Goal: Transaction & Acquisition: Purchase product/service

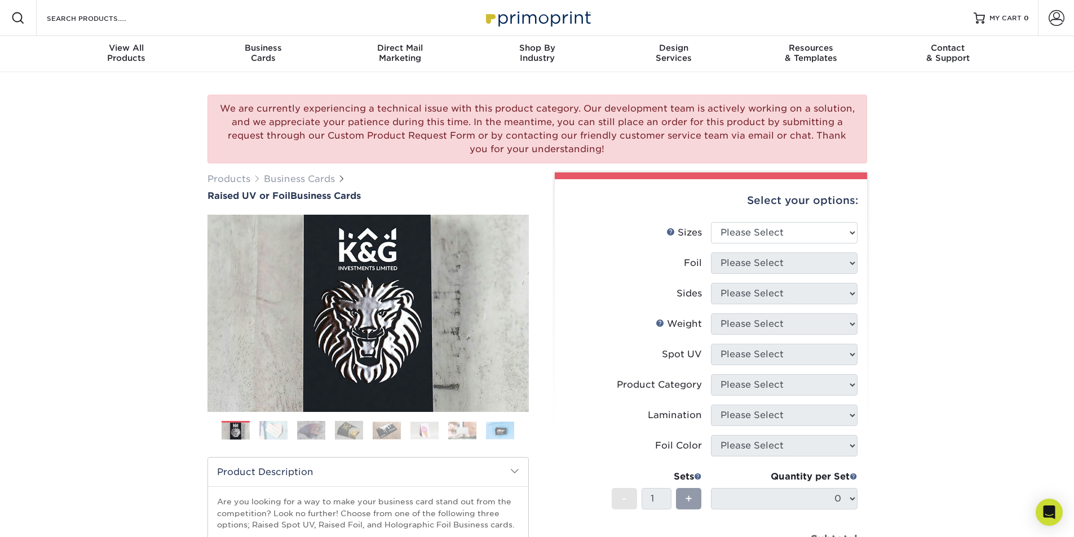
click at [280, 431] on img at bounding box center [273, 431] width 28 height 20
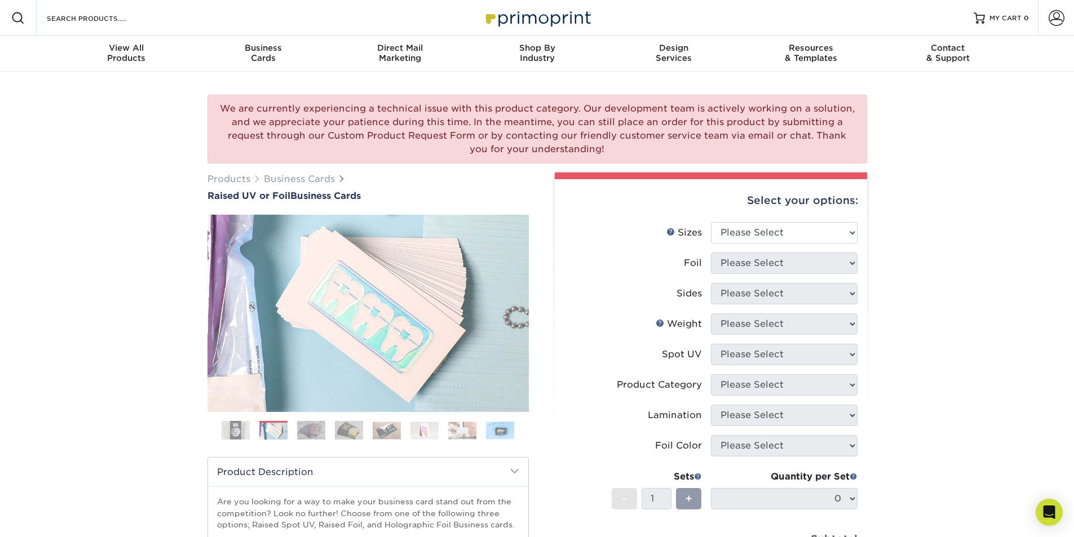
click at [316, 431] on img at bounding box center [311, 431] width 28 height 20
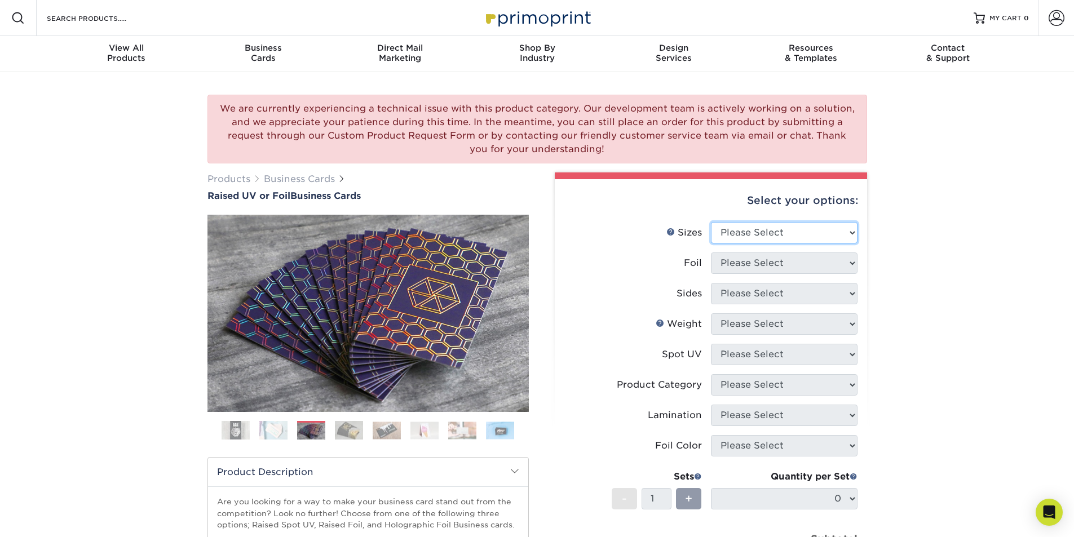
click at [777, 232] on select "Please Select 2" x 3.5" - Standard" at bounding box center [784, 232] width 147 height 21
select select "2.00x3.50"
click at [711, 222] on select "Please Select 2" x 3.5" - Standard" at bounding box center [784, 232] width 147 height 21
click at [782, 272] on select "Please Select No Yes" at bounding box center [784, 263] width 147 height 21
select select "1"
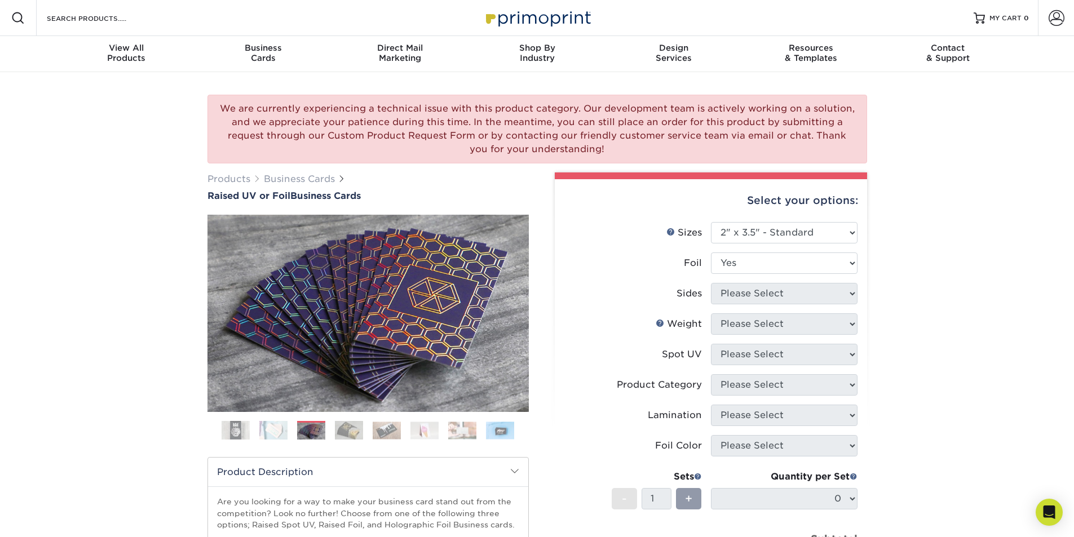
click at [711, 253] on select "Please Select No Yes" at bounding box center [784, 263] width 147 height 21
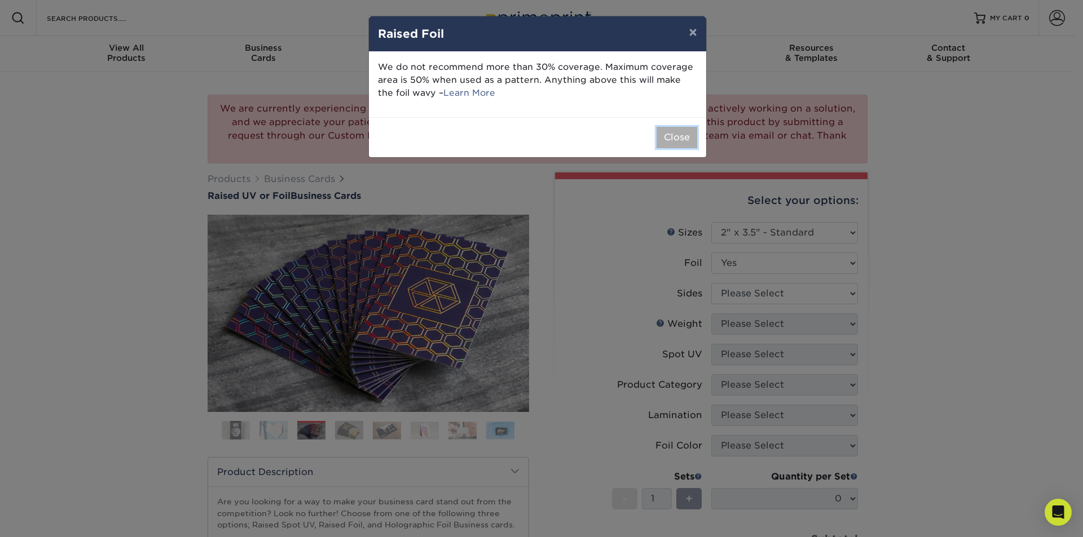
click at [678, 143] on button "Close" at bounding box center [676, 137] width 41 height 21
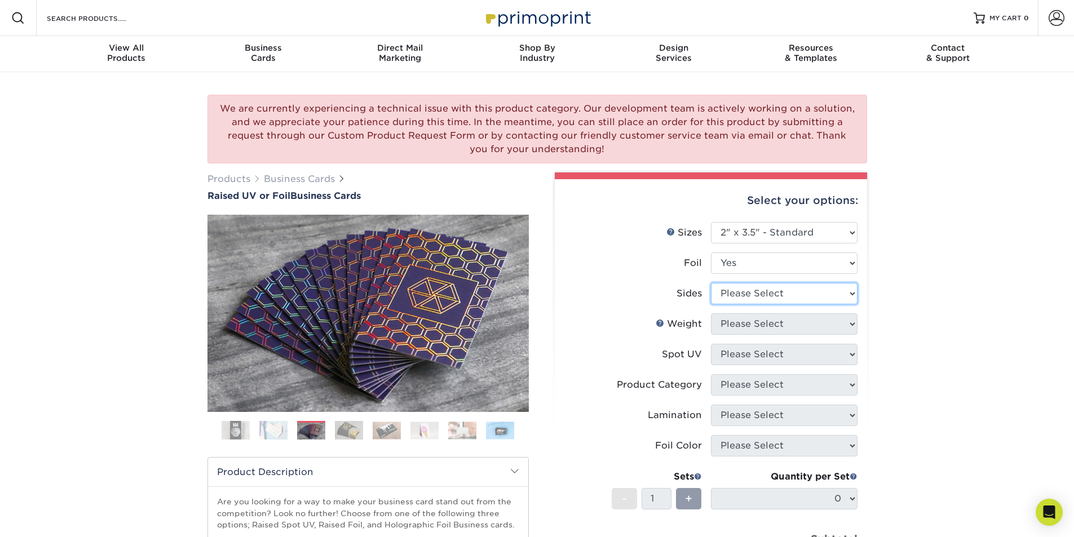
click at [804, 292] on select "Please Select Print Both Sides - Foil Both Sides Print Both Sides - Foil Front …" at bounding box center [784, 293] width 147 height 21
select select "e9e9dfb3-fba1-4d60-972c-fd9ca5904d33"
click at [711, 283] on select "Please Select Print Both Sides - Foil Both Sides Print Both Sides - Foil Front …" at bounding box center [784, 293] width 147 height 21
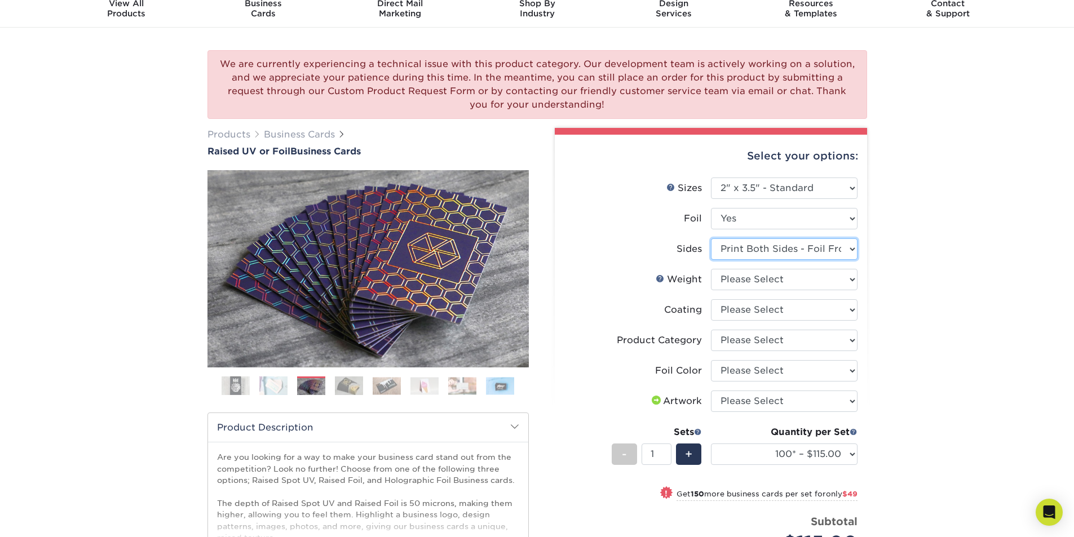
scroll to position [113, 0]
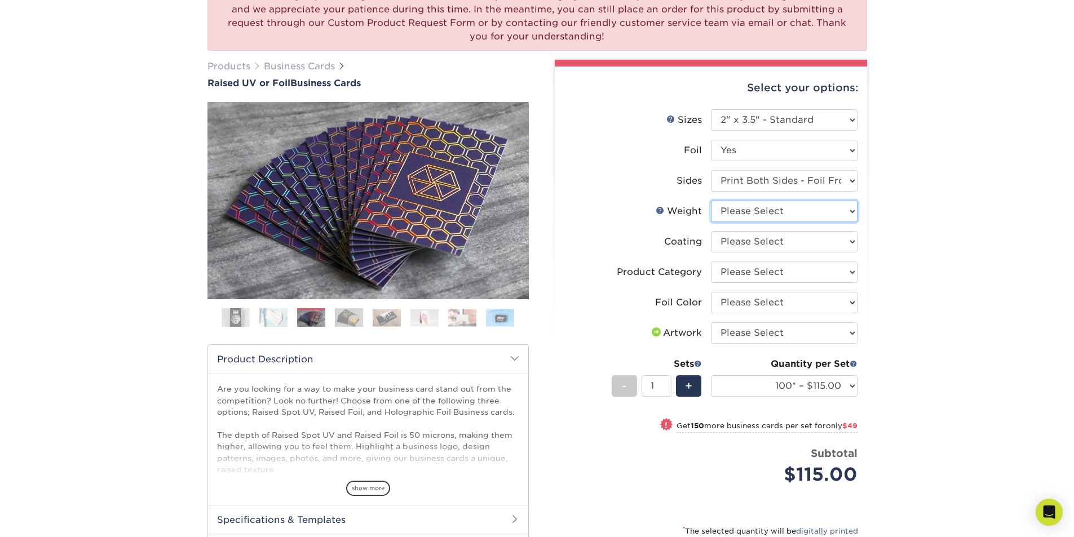
click at [795, 216] on select "Please Select 16PT" at bounding box center [784, 211] width 147 height 21
select select "16PT"
click at [711, 201] on select "Please Select 16PT" at bounding box center [784, 211] width 147 height 21
click at [779, 243] on select at bounding box center [784, 241] width 147 height 21
select select "3e7618de-abca-4bda-9f97-8b9129e913d8"
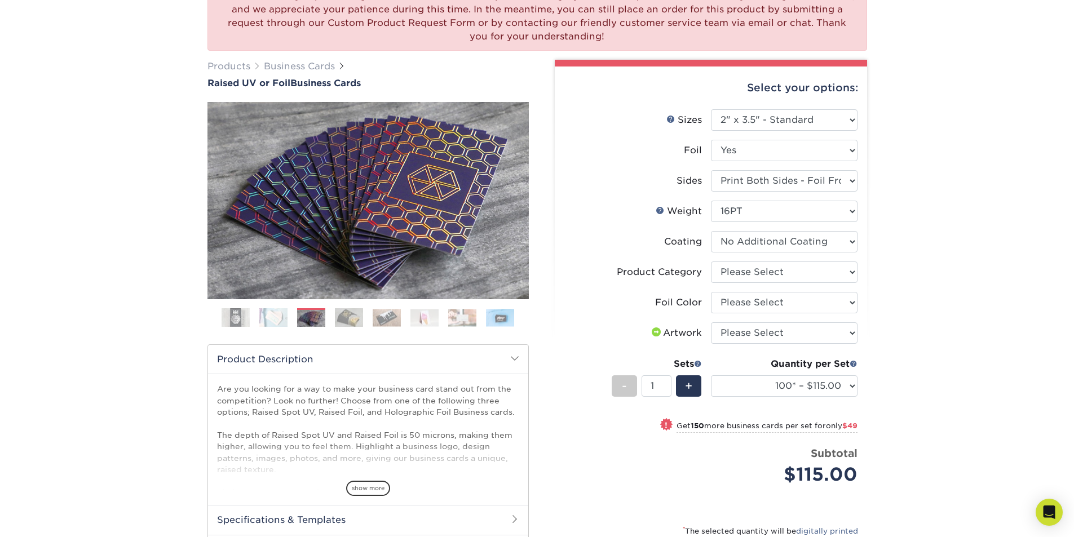
click at [711, 231] on select at bounding box center [784, 241] width 147 height 21
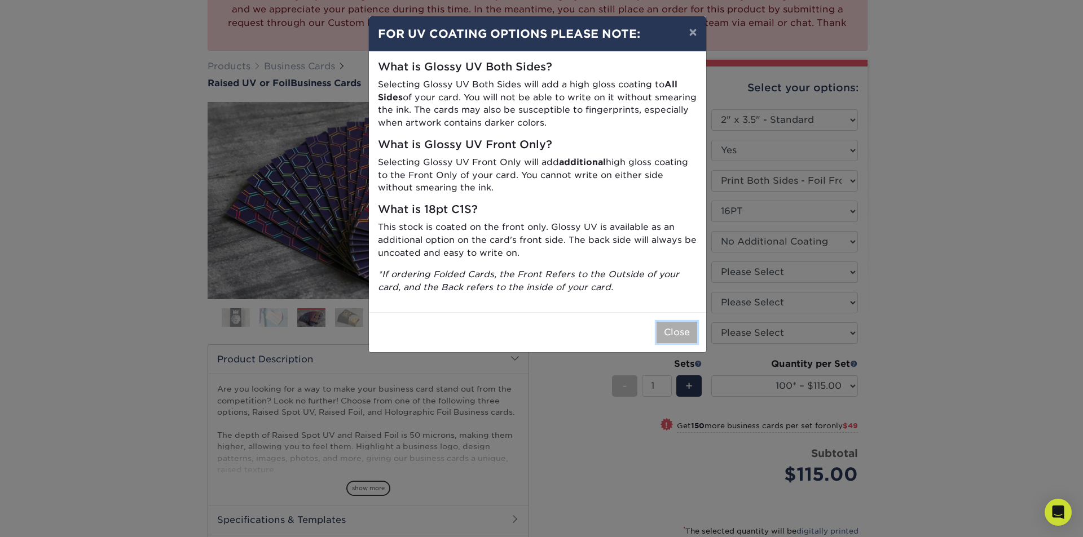
click at [685, 340] on button "Close" at bounding box center [676, 332] width 41 height 21
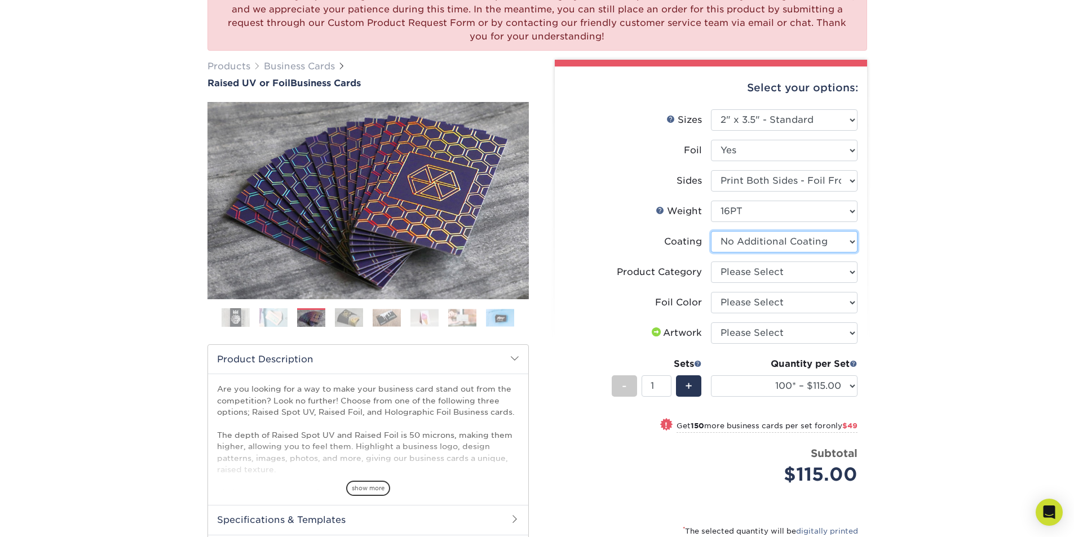
click at [794, 250] on select at bounding box center [784, 241] width 147 height 21
click at [711, 231] on select at bounding box center [784, 241] width 147 height 21
click at [781, 277] on select "Please Select Business Cards" at bounding box center [784, 272] width 147 height 21
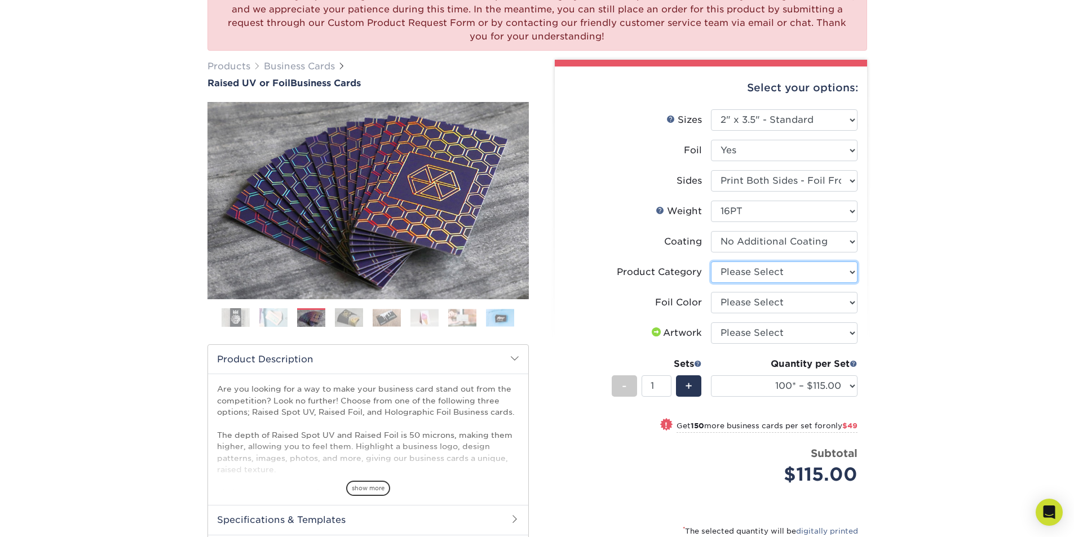
select select "3b5148f1-0588-4f88-a218-97bcfdce65c1"
click at [711, 262] on select "Please Select Business Cards" at bounding box center [784, 272] width 147 height 21
click at [775, 308] on select "Please Select Silver Foil Gold Foil Holographic Foil" at bounding box center [784, 302] width 147 height 21
select select "a834dd52-fe06-4ed6-9a86-5bd3c2d02515"
click at [711, 292] on select "Please Select Silver Foil Gold Foil Holographic Foil" at bounding box center [784, 302] width 147 height 21
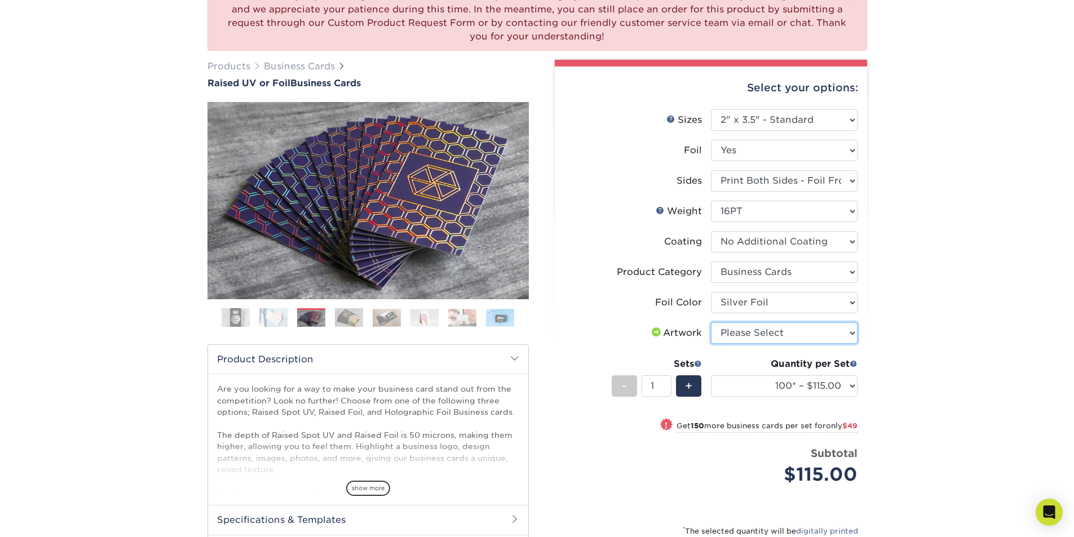
click at [767, 337] on select "Please Select I will upload files I need a design - $100" at bounding box center [784, 333] width 147 height 21
select select "upload"
click at [711, 323] on select "Please Select I will upload files I need a design - $100" at bounding box center [784, 333] width 147 height 21
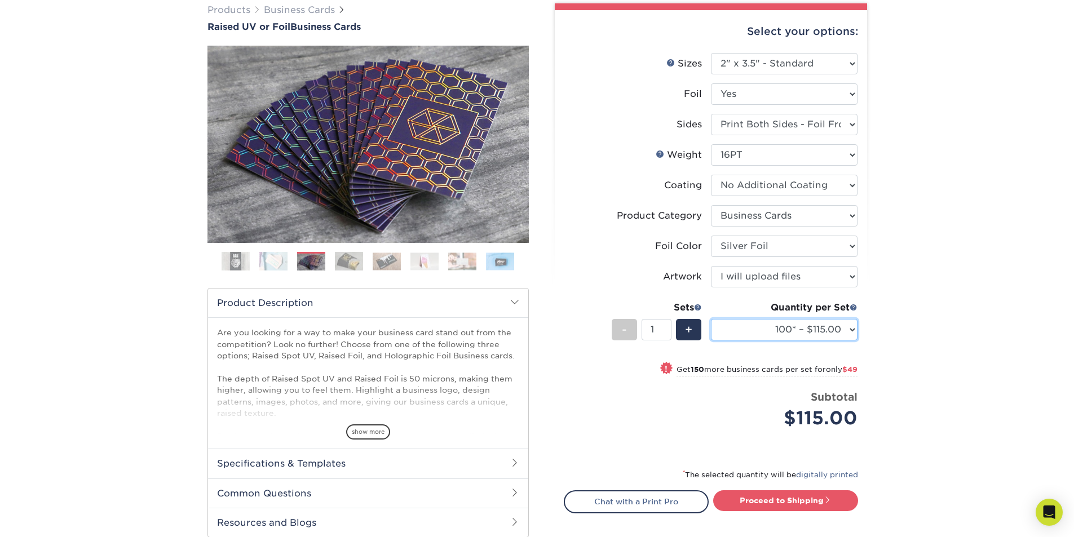
click at [794, 333] on select "100* – $115.00 250* – $164.00 500* – $221.00" at bounding box center [784, 329] width 147 height 21
click at [760, 498] on link "Proceed to Shipping" at bounding box center [785, 501] width 145 height 20
type input "Set 1"
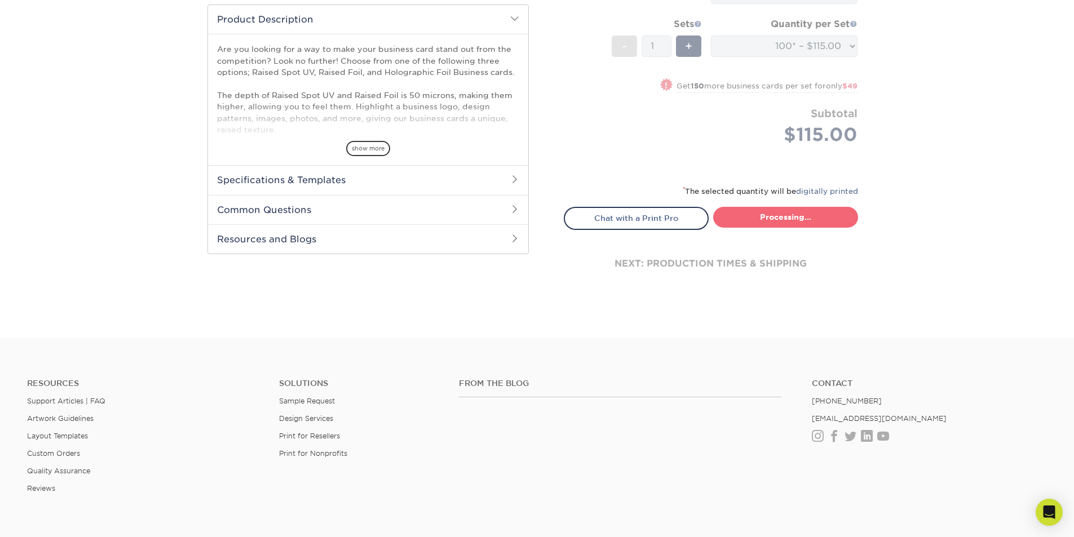
select select "1865d784-4a65-4fa5-88ce-3beae895d184"
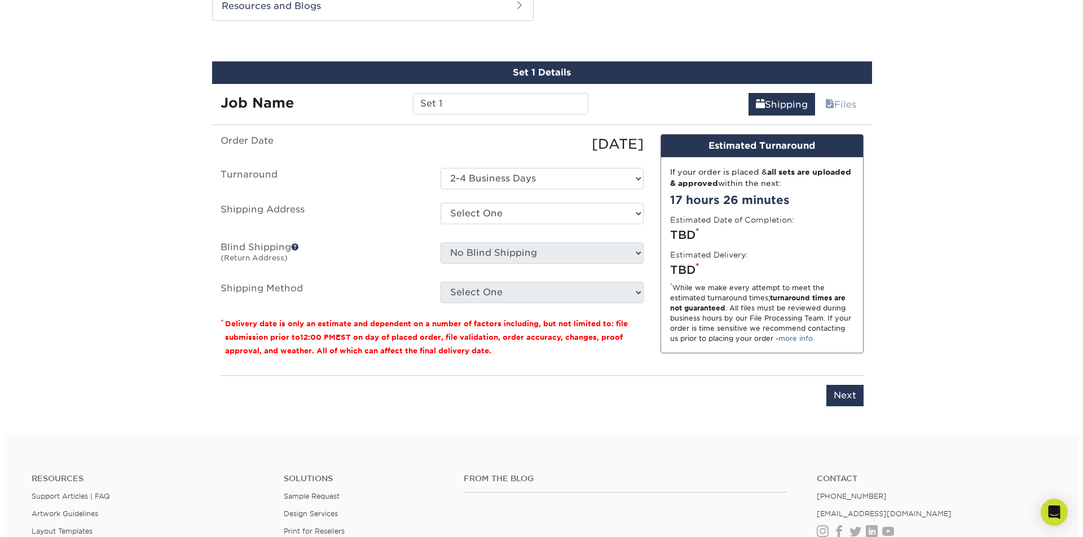
scroll to position [691, 0]
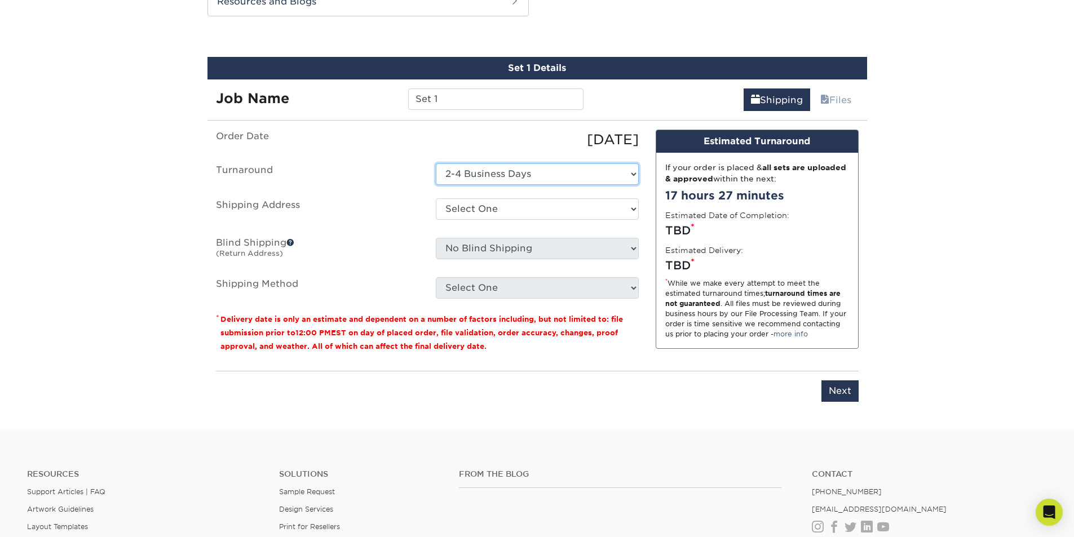
click at [592, 180] on select "Select One 2-4 Business Days" at bounding box center [537, 174] width 203 height 21
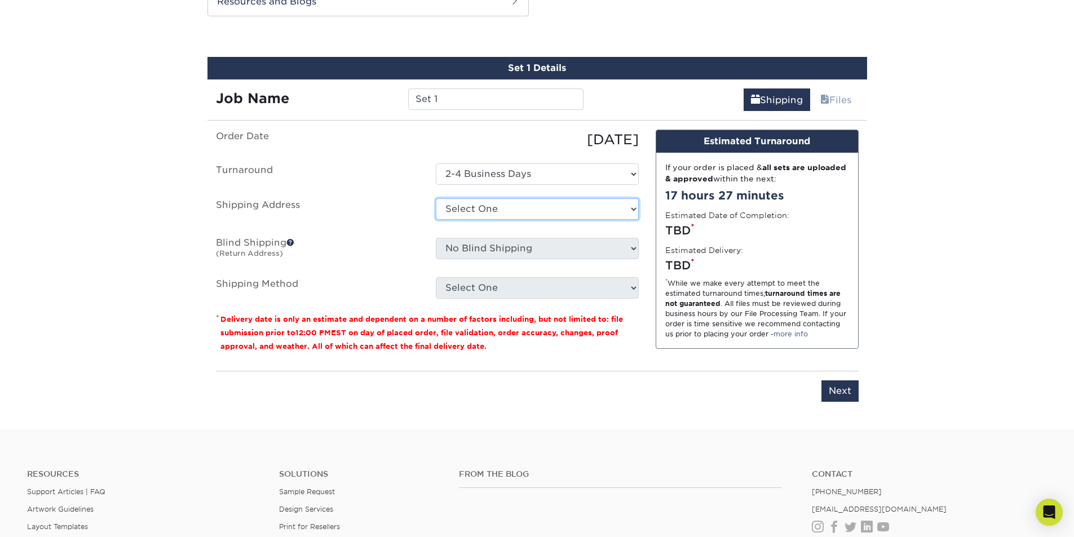
click at [563, 211] on select "Select One + Add New Address - Login" at bounding box center [537, 209] width 203 height 21
select select "newaddress"
click at [436, 199] on select "Select One + Add New Address - Login" at bounding box center [537, 209] width 203 height 21
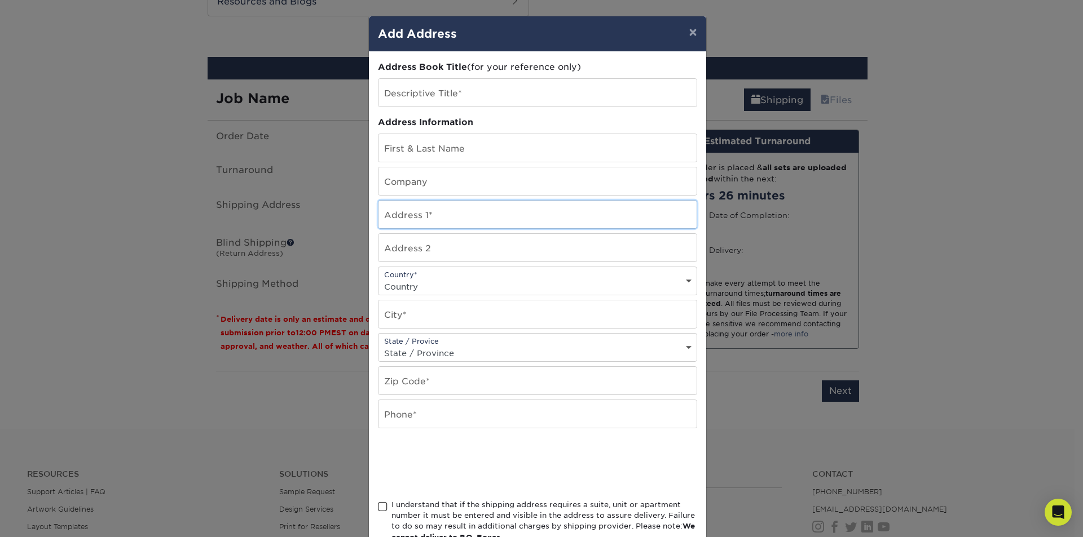
click at [439, 213] on input "text" at bounding box center [537, 215] width 318 height 28
paste input "[STREET_ADDRESS]"
type input "[STREET_ADDRESS]"
click at [458, 281] on select "Country [GEOGRAPHIC_DATA] [GEOGRAPHIC_DATA] ----------------------------- [GEOG…" at bounding box center [537, 287] width 318 height 16
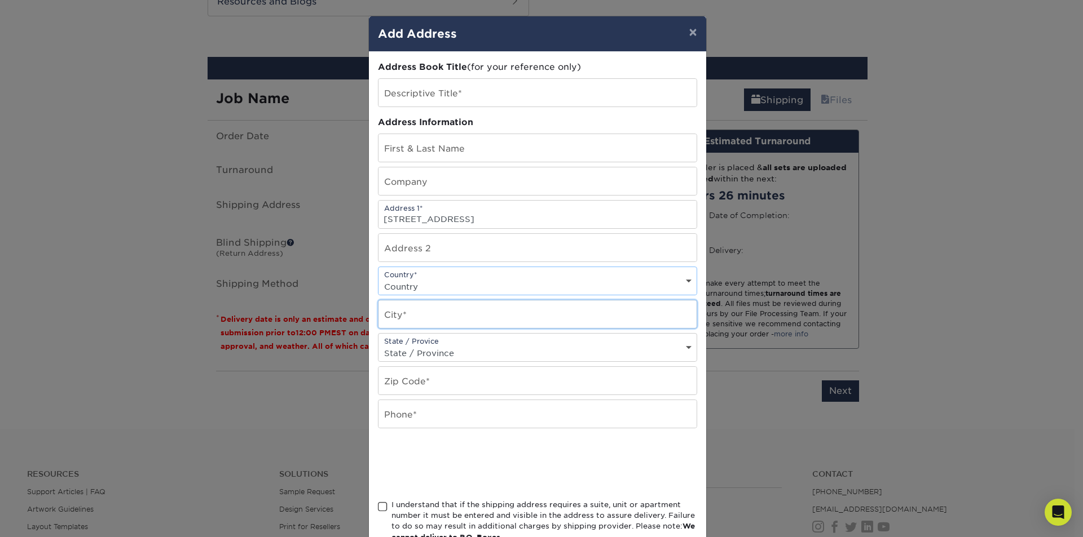
click at [459, 316] on input "text" at bounding box center [537, 315] width 318 height 28
type input "Annandale"
click at [483, 343] on div "State / Provice State / Province [US_STATE] [US_STATE] [US_STATE] [US_STATE] [U…" at bounding box center [537, 347] width 319 height 29
click at [482, 347] on select "State / Province [US_STATE] [US_STATE] [US_STATE] [US_STATE] [US_STATE] [US_STA…" at bounding box center [537, 353] width 318 height 16
select select "VA"
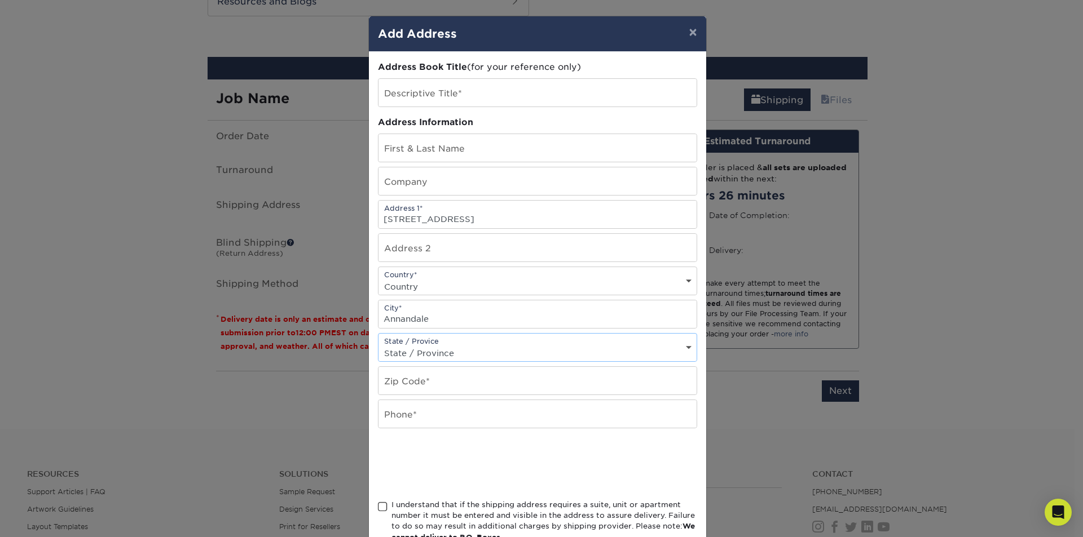
click at [378, 345] on select "State / Province [US_STATE] [US_STATE] [US_STATE] [US_STATE] [US_STATE] [US_STA…" at bounding box center [537, 353] width 318 height 16
click at [453, 380] on input "text" at bounding box center [537, 381] width 318 height 28
drag, startPoint x: 544, startPoint y: 218, endPoint x: 515, endPoint y: 222, distance: 29.0
click at [515, 222] on input "[STREET_ADDRESS]" at bounding box center [537, 215] width 318 height 28
click at [428, 385] on input "text" at bounding box center [537, 381] width 318 height 28
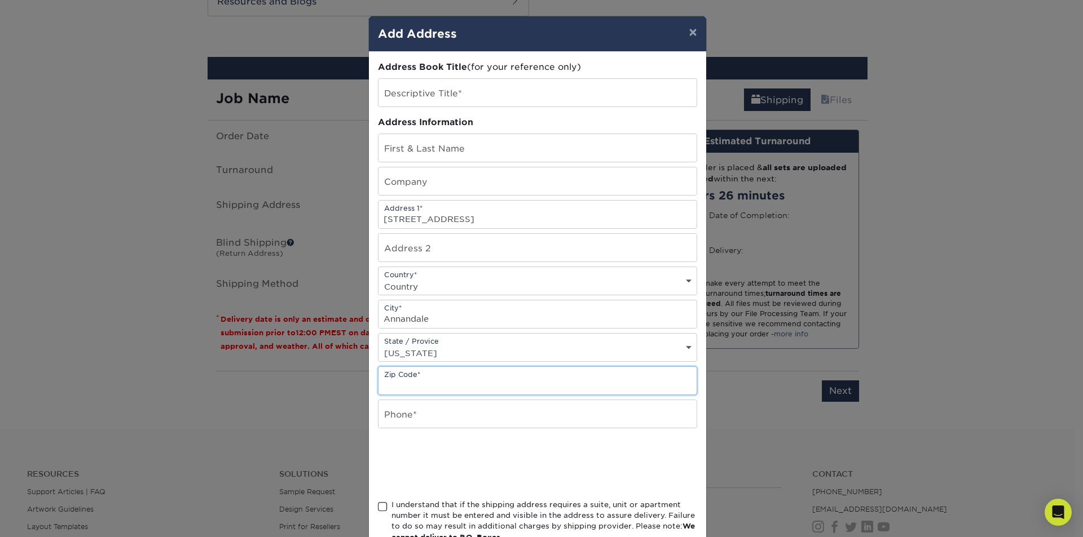
paste input "22003"
type input "22003"
click at [411, 415] on input "text" at bounding box center [537, 414] width 318 height 28
click at [403, 423] on input "text" at bounding box center [537, 414] width 318 height 28
drag, startPoint x: 551, startPoint y: 217, endPoint x: 458, endPoint y: 216, distance: 93.1
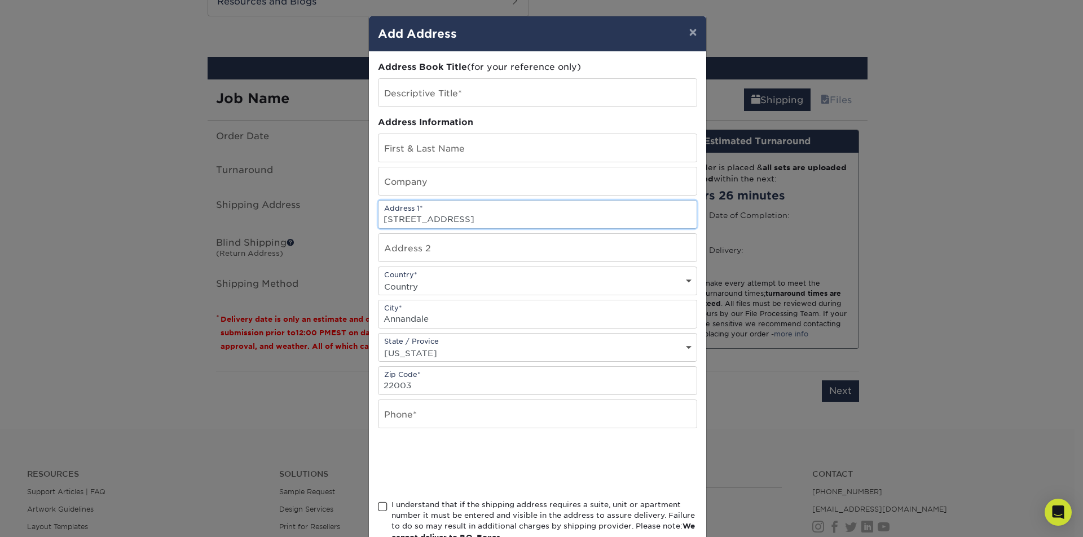
click at [458, 216] on input "[STREET_ADDRESS]" at bounding box center [537, 215] width 318 height 28
type input "[STREET_ADDRESS]"
click at [492, 151] on input "text" at bounding box center [537, 148] width 318 height 28
click at [474, 100] on input "text" at bounding box center [537, 93] width 318 height 28
type input "Mr."
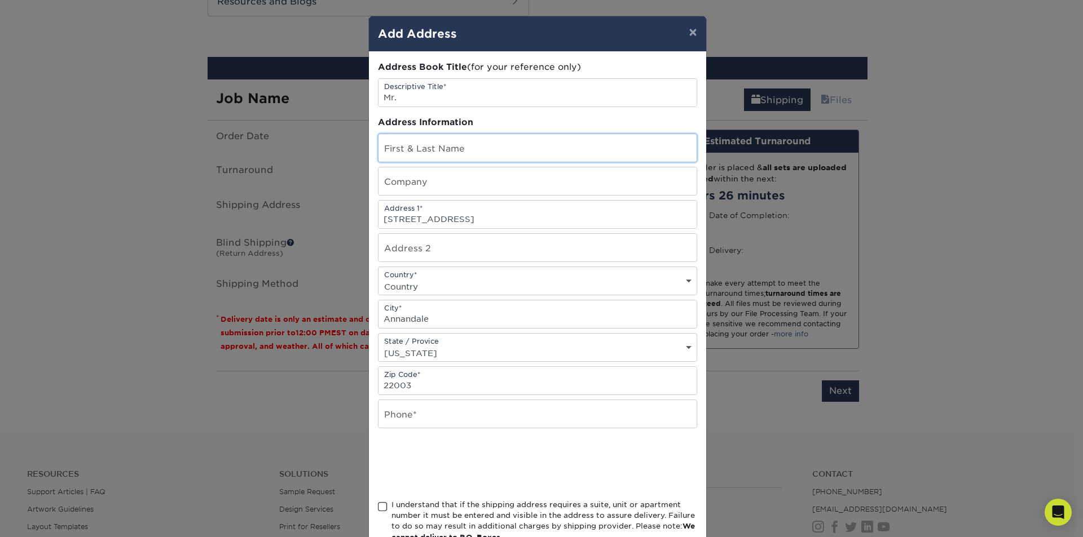
click at [457, 152] on input "text" at bounding box center [537, 148] width 318 height 28
type input "N"
click at [439, 180] on input "text" at bounding box center [537, 182] width 318 height 28
type input "A"
click at [411, 146] on input "N" at bounding box center [537, 148] width 318 height 28
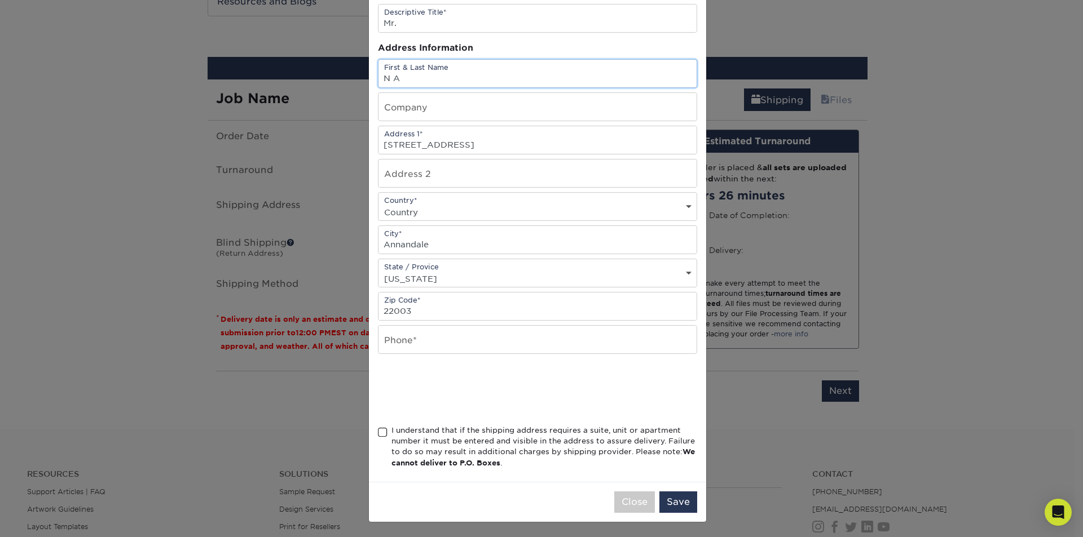
scroll to position [76, 0]
type input "N A"
click at [378, 432] on span at bounding box center [383, 431] width 10 height 11
click at [0, 0] on input "I understand that if the shipping address requires a suite, unit or apartment n…" at bounding box center [0, 0] width 0 height 0
click at [673, 495] on button "Save" at bounding box center [678, 501] width 38 height 21
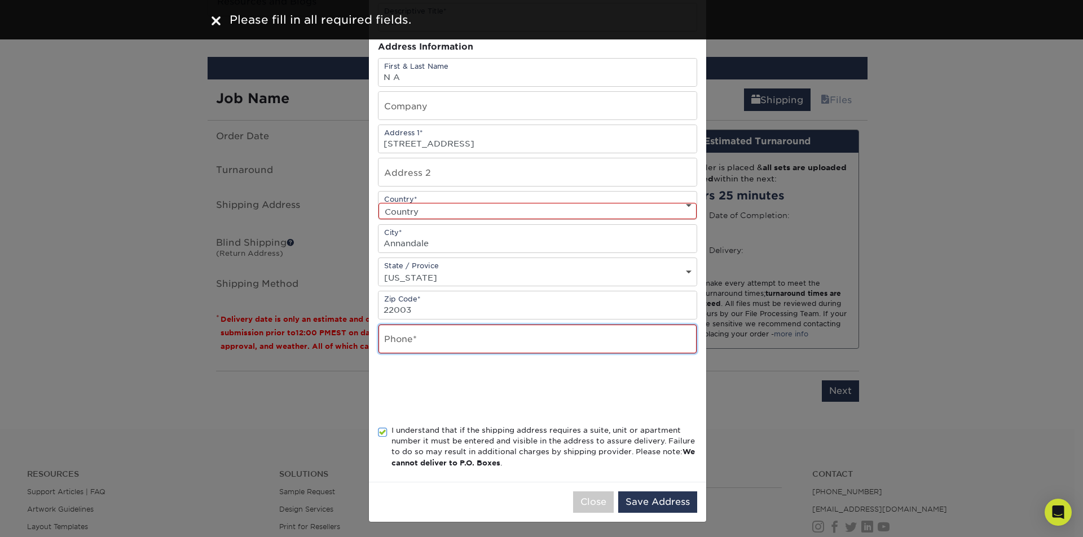
click at [462, 331] on input "text" at bounding box center [537, 339] width 318 height 29
type input "2063728600"
select select "US"
click at [650, 492] on button "Save Address" at bounding box center [657, 502] width 79 height 21
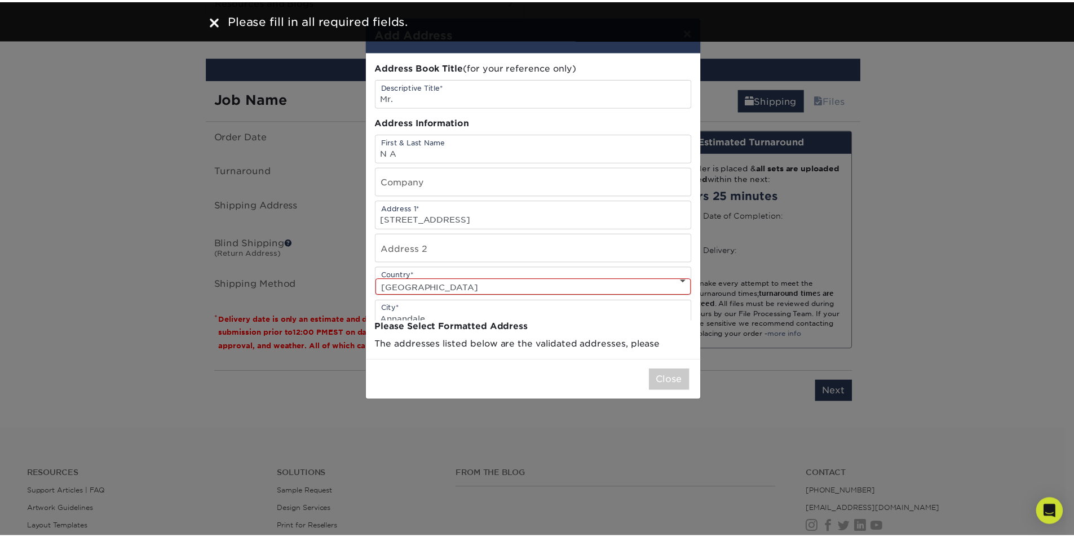
scroll to position [0, 0]
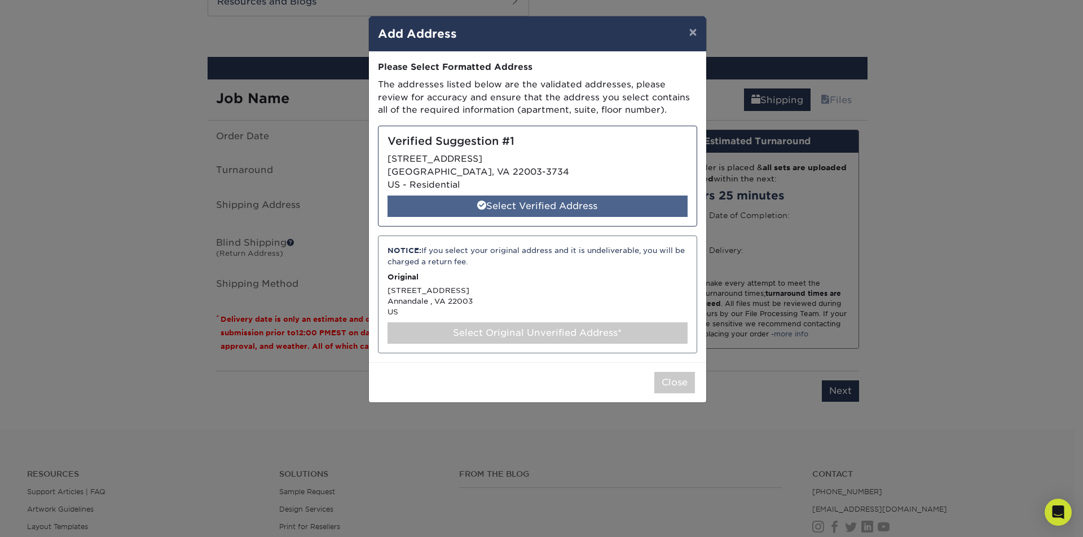
click at [543, 204] on div "Select Verified Address" at bounding box center [537, 206] width 300 height 21
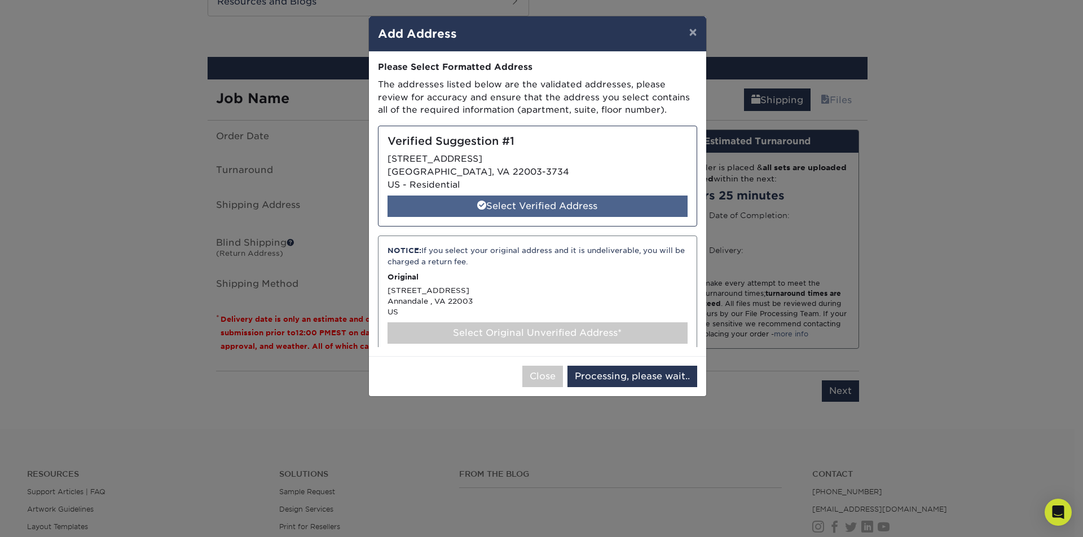
select select "286715"
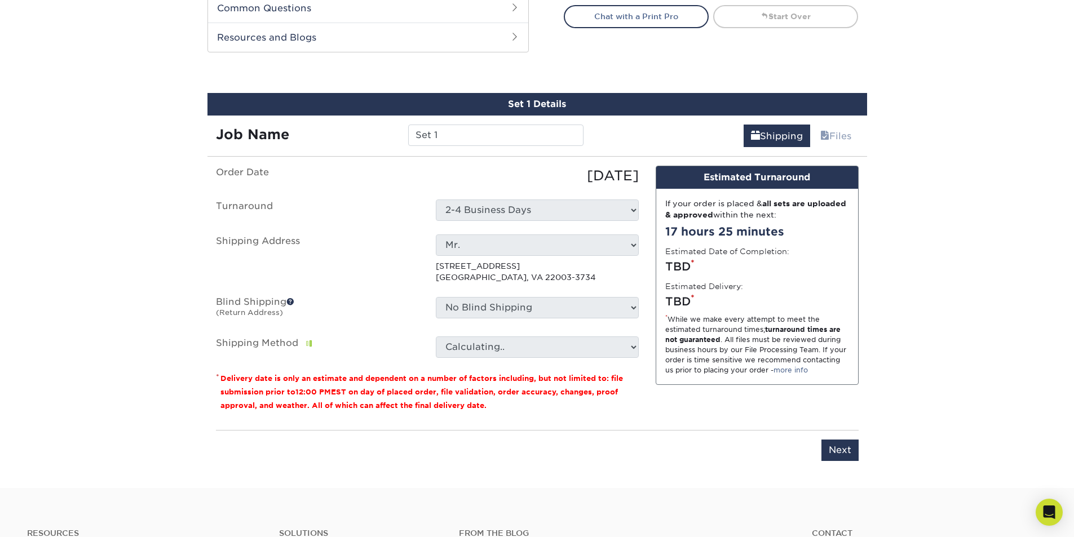
scroll to position [634, 0]
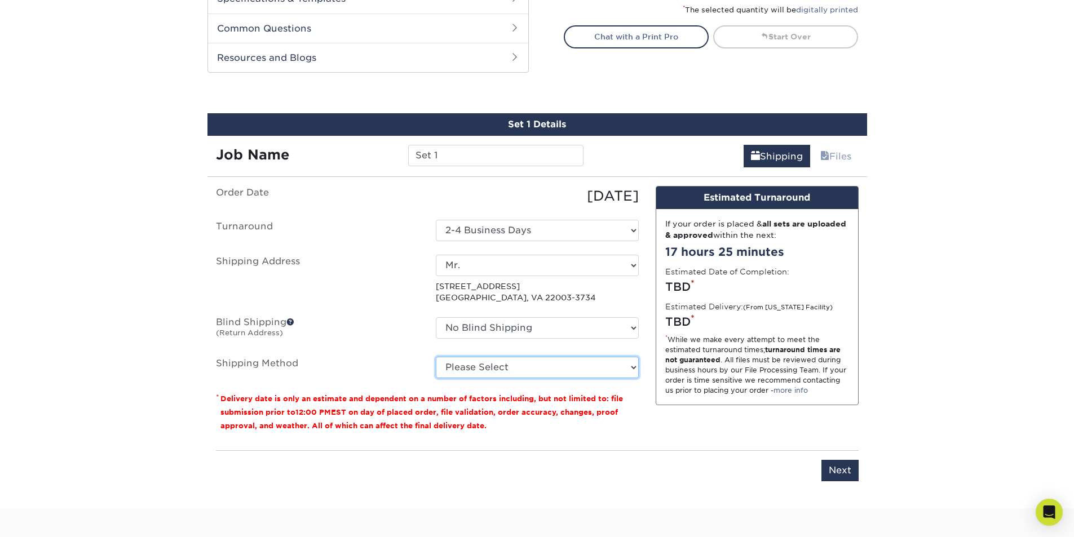
click at [580, 362] on select "Please Select Ground Shipping (+$7.84) 3 Day Shipping Service (+$20.06) 2 Day A…" at bounding box center [537, 367] width 203 height 21
select select "13"
click at [436, 357] on select "Please Select Ground Shipping (+$7.84) 3 Day Shipping Service (+$20.06) 2 Day A…" at bounding box center [537, 367] width 203 height 21
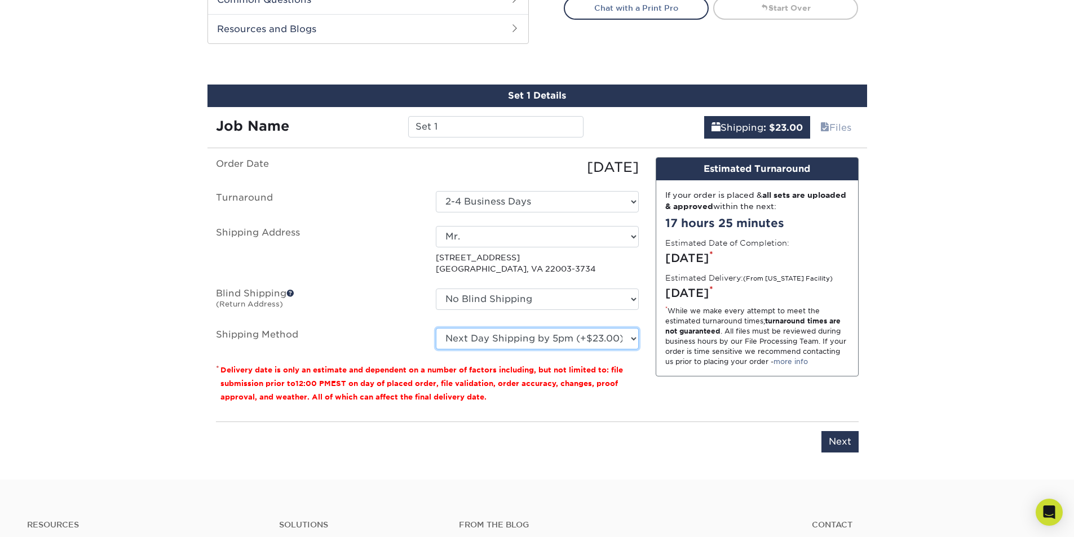
scroll to position [747, 0]
